Goal: Check status: Check status

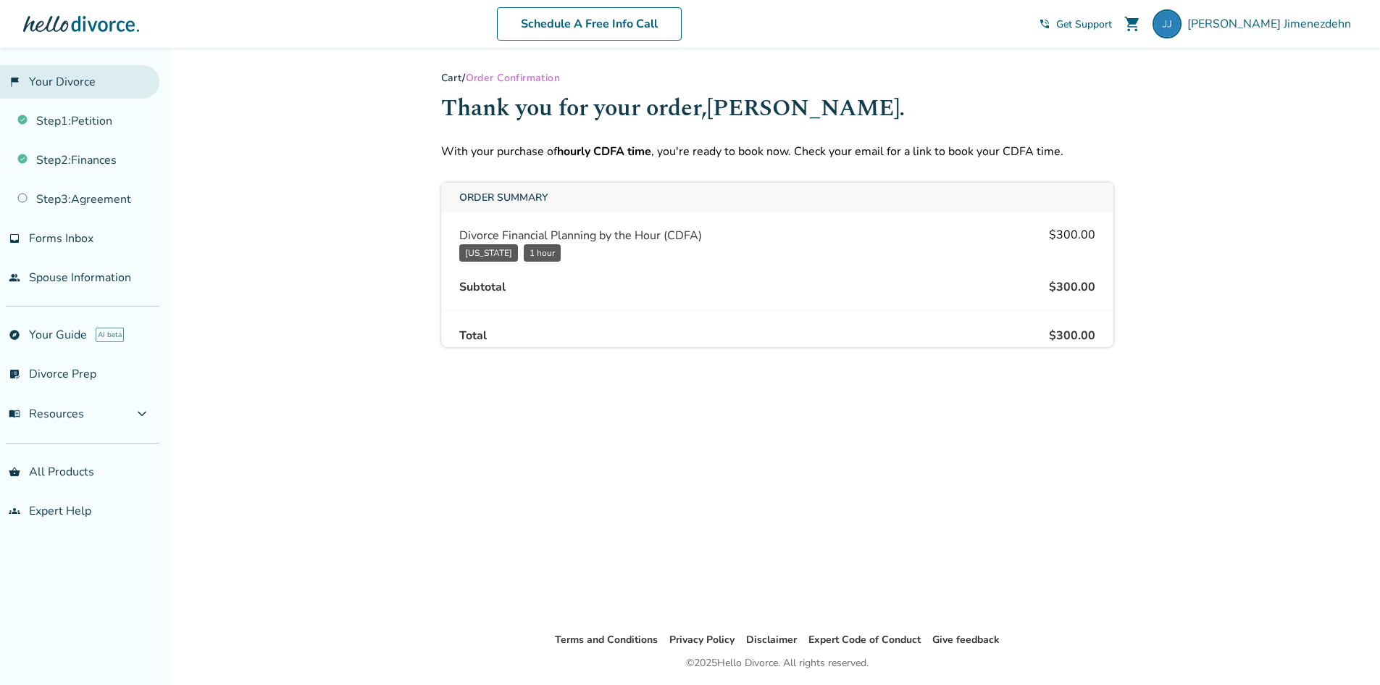
click at [80, 85] on link "flag_2 Your Divorce" at bounding box center [79, 81] width 159 height 33
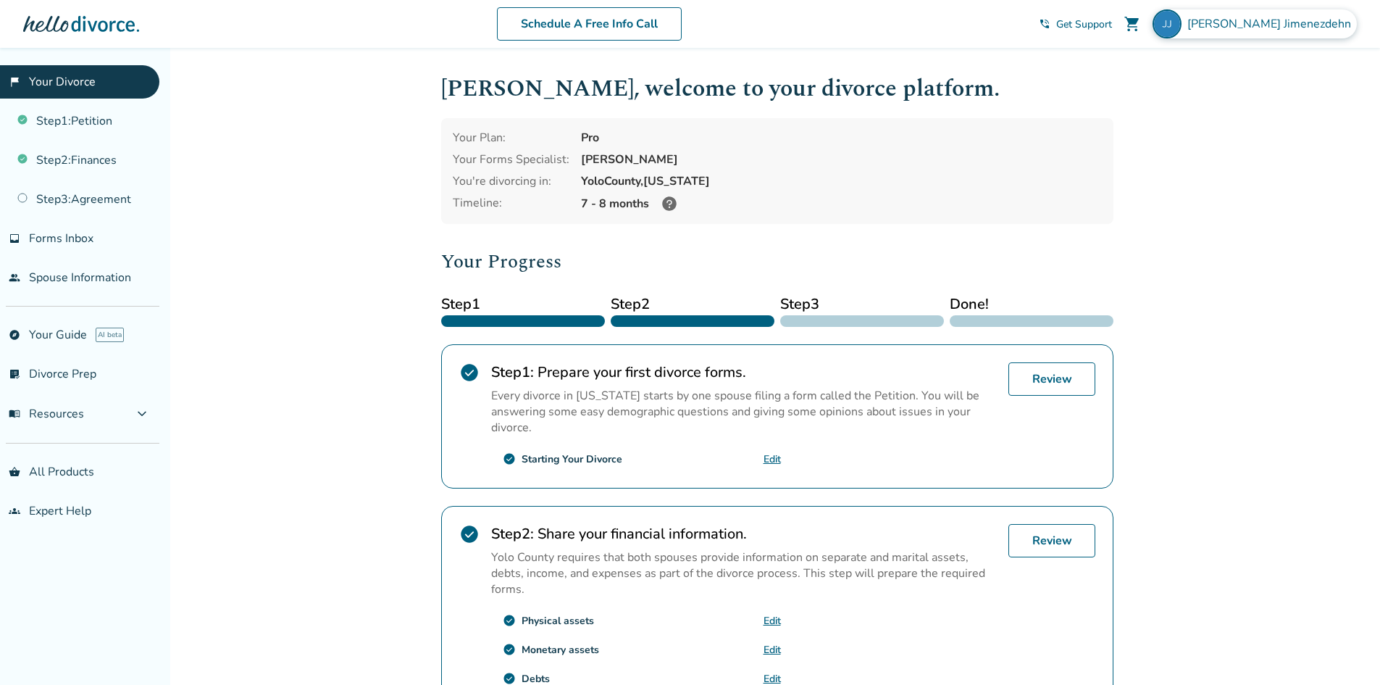
click at [1290, 27] on span "[PERSON_NAME]" at bounding box center [1272, 24] width 170 height 16
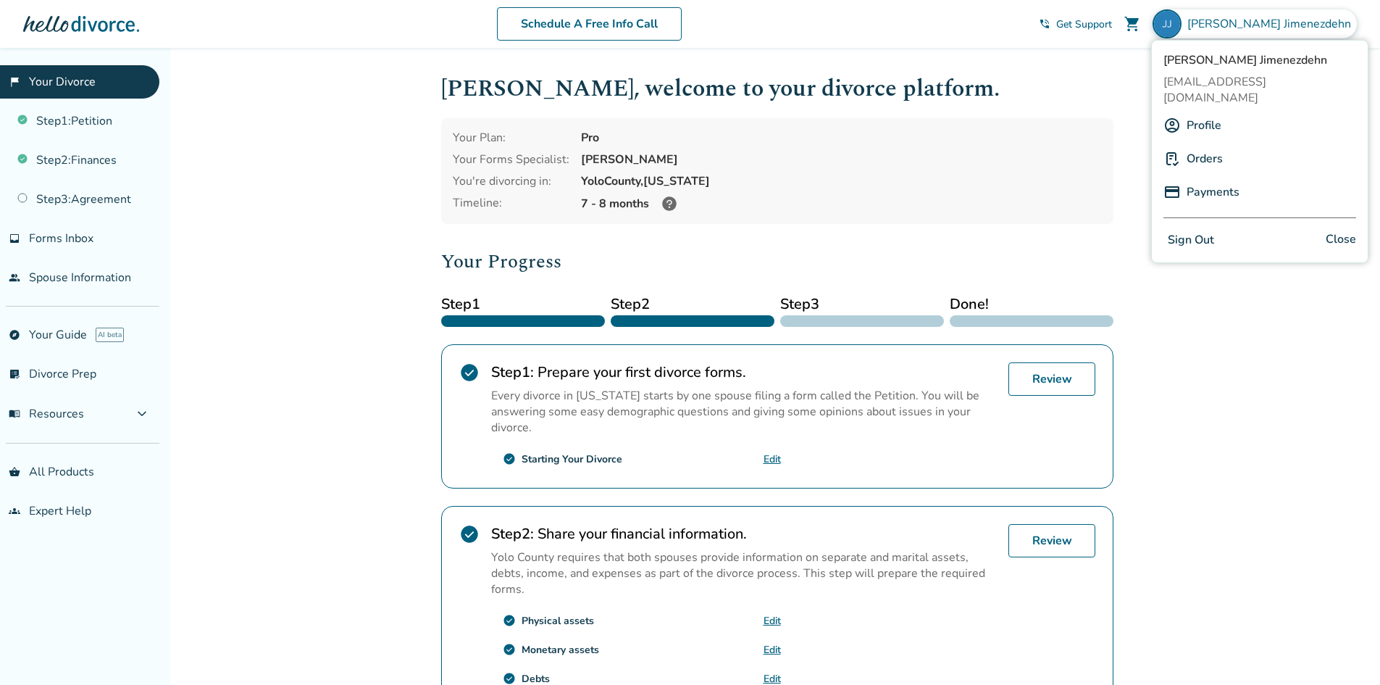
click at [1207, 145] on link "Orders" at bounding box center [1205, 159] width 36 height 28
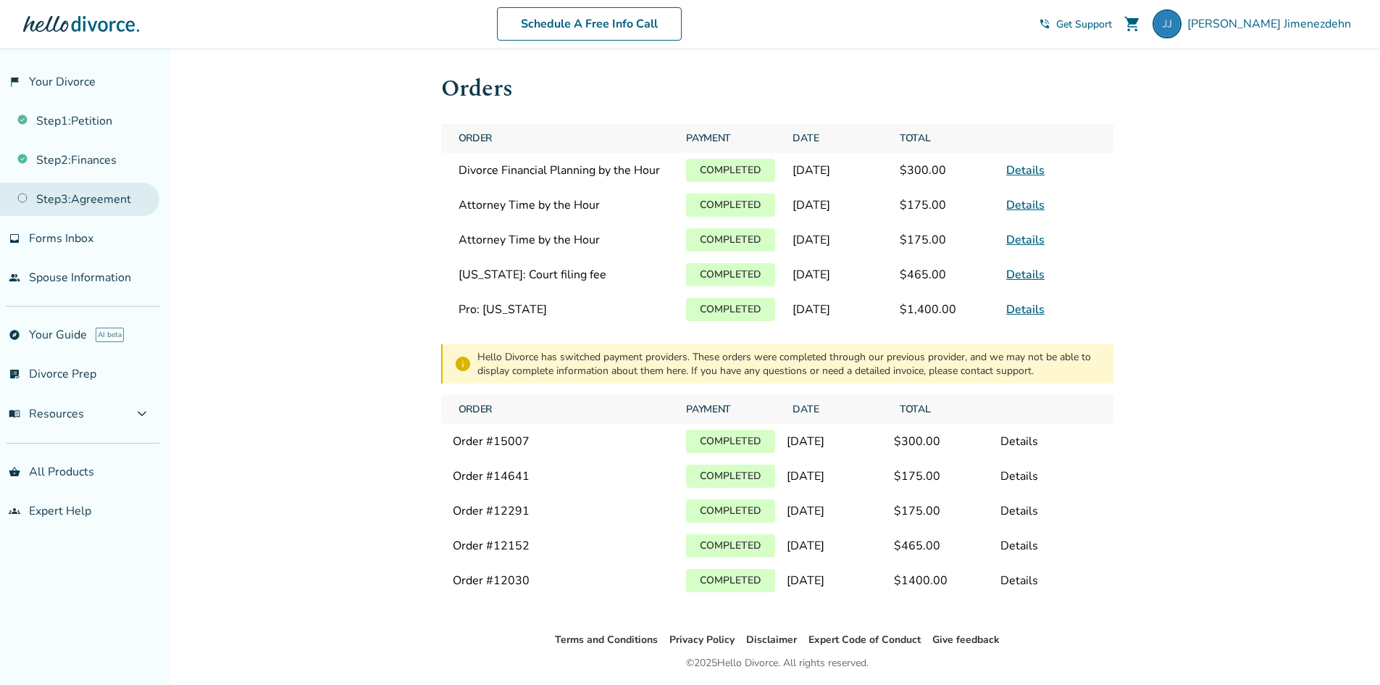
click at [105, 201] on link "Step 3 : Agreement" at bounding box center [79, 199] width 159 height 33
